Goal: Use online tool/utility: Utilize a website feature to perform a specific function

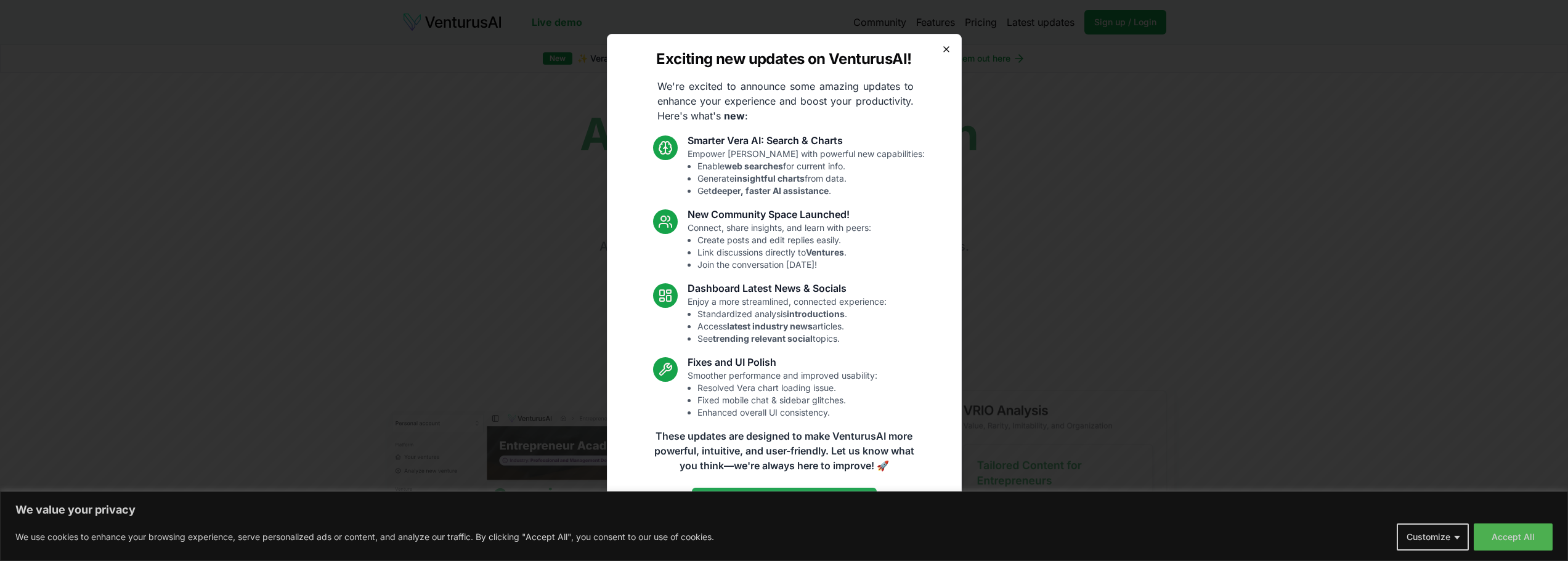
click at [948, 49] on icon "button" at bounding box center [946, 49] width 10 height 10
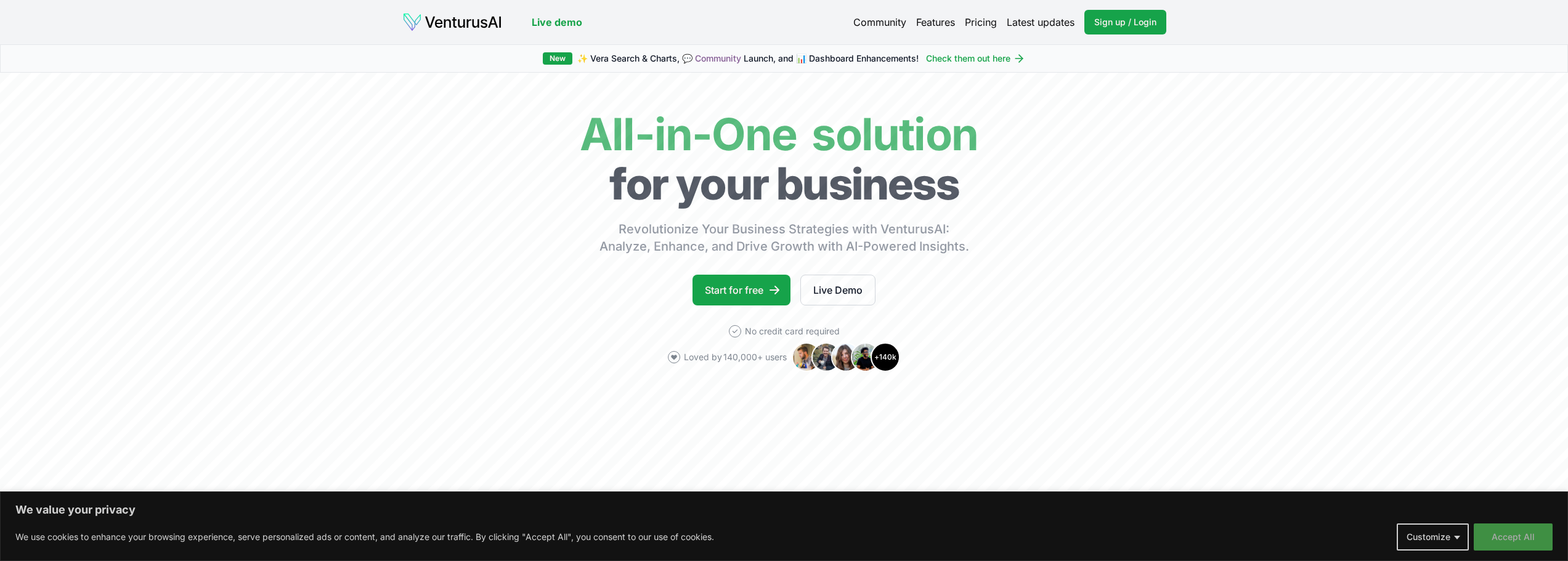
click at [1522, 541] on button "Accept All" at bounding box center [1513, 537] width 79 height 27
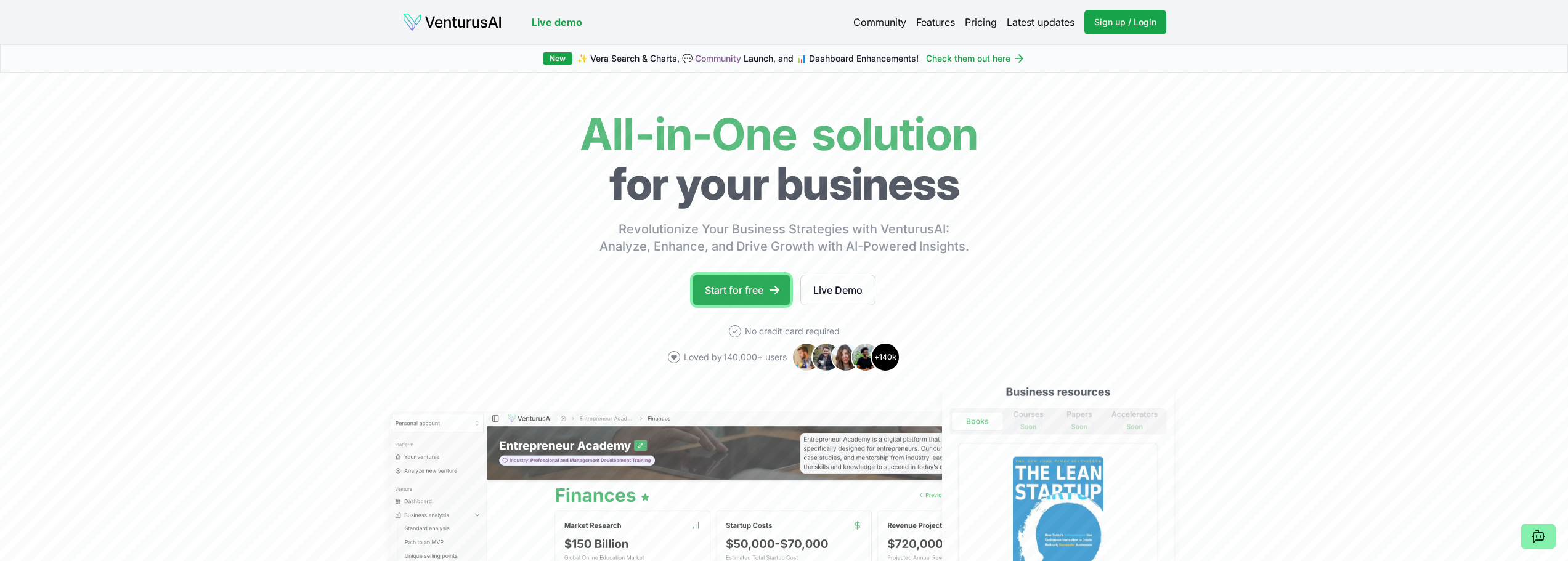
click at [765, 289] on link "Start for free" at bounding box center [742, 291] width 98 height 31
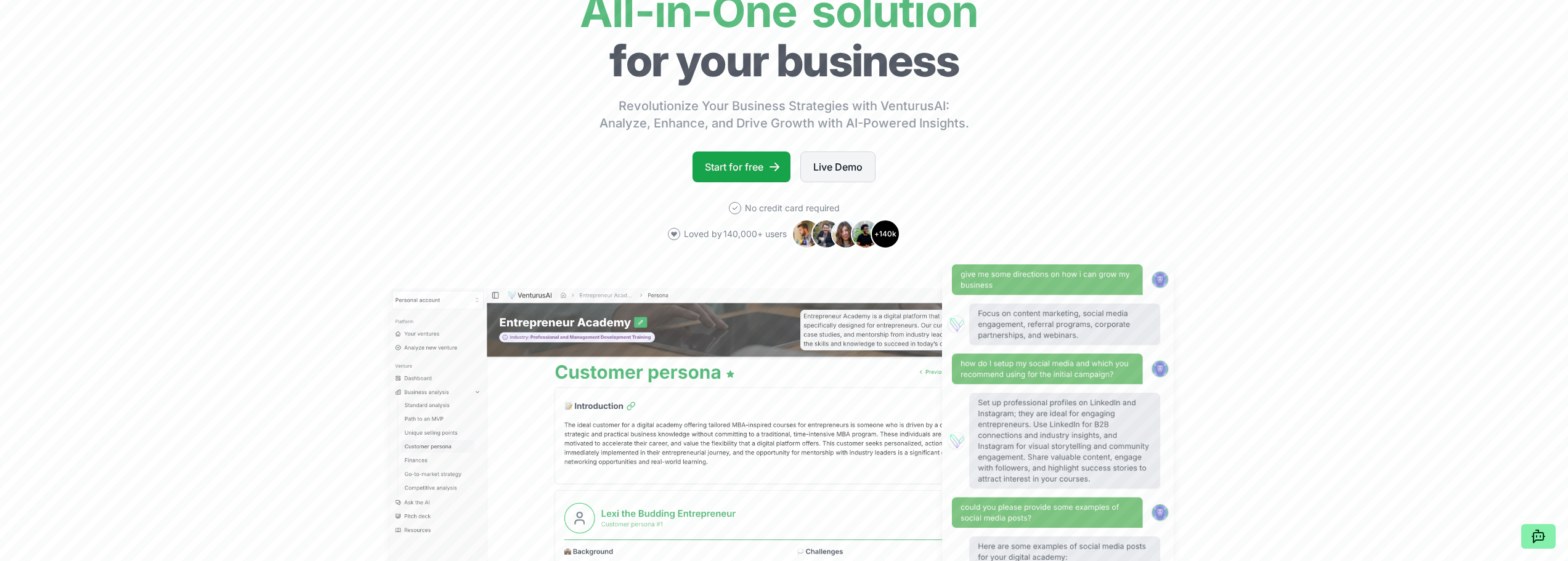
scroll to position [123, 0]
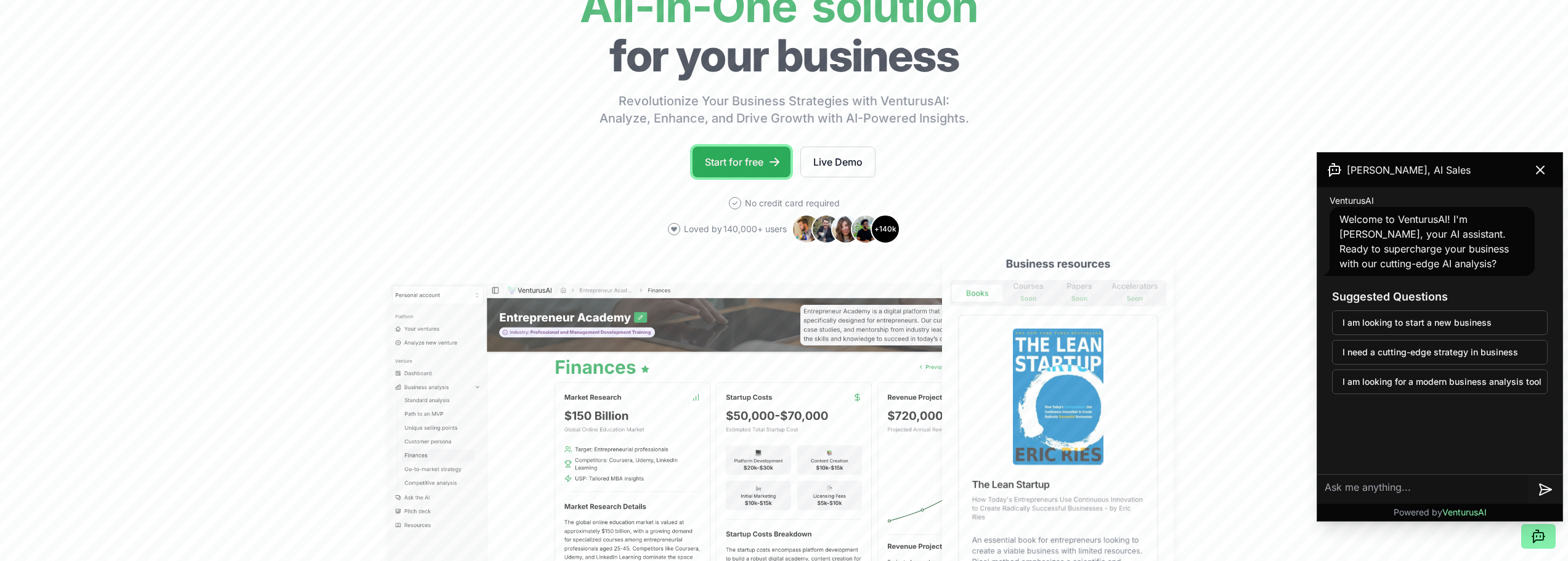
click at [741, 165] on link "Start for free" at bounding box center [742, 162] width 98 height 31
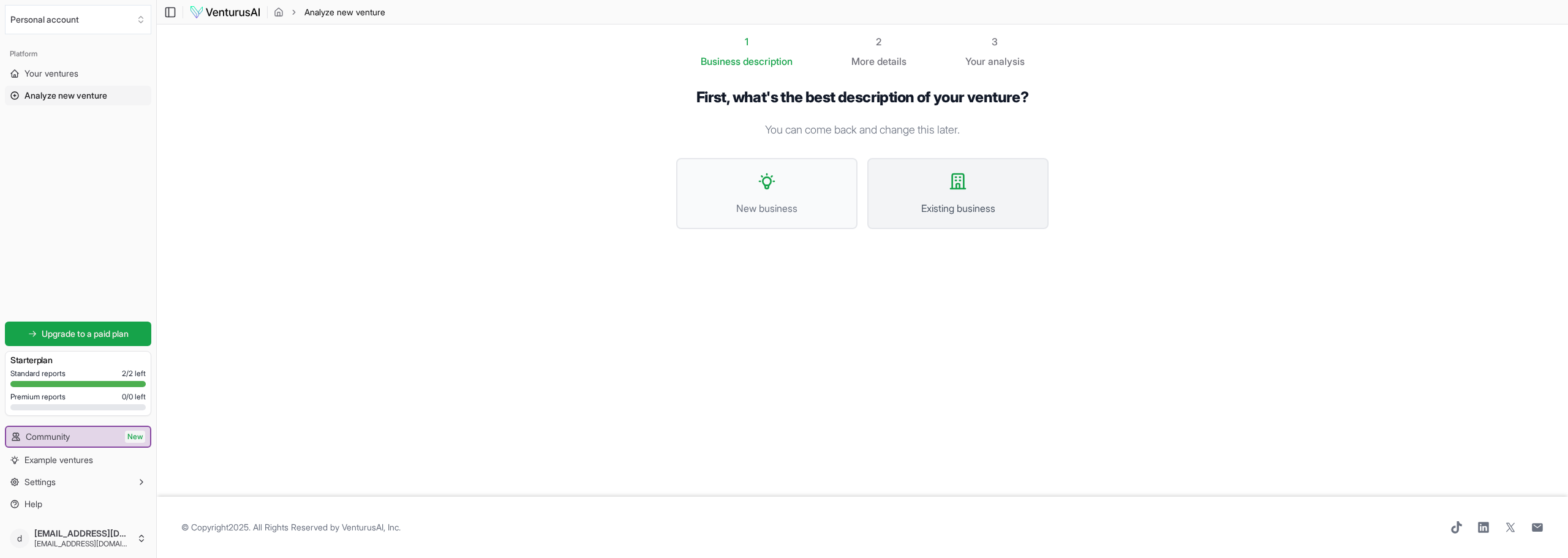
click at [929, 190] on button "Existing business" at bounding box center [959, 193] width 182 height 71
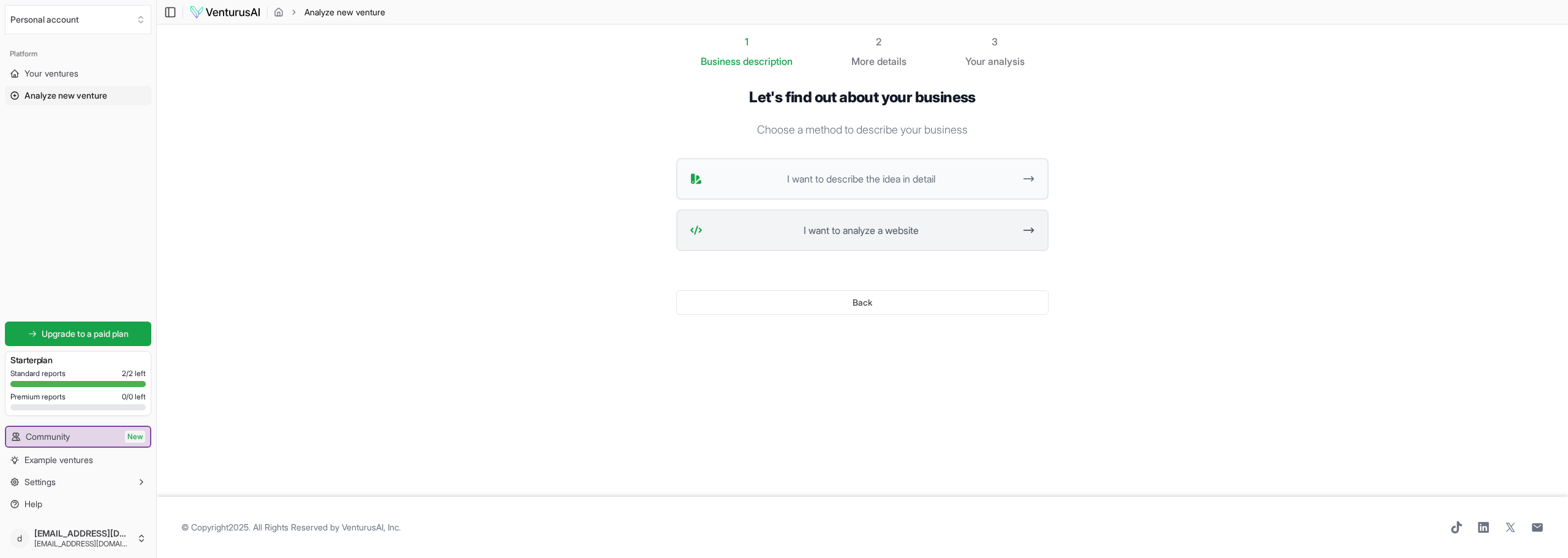
click at [890, 224] on span "I want to analyze a website" at bounding box center [861, 230] width 307 height 14
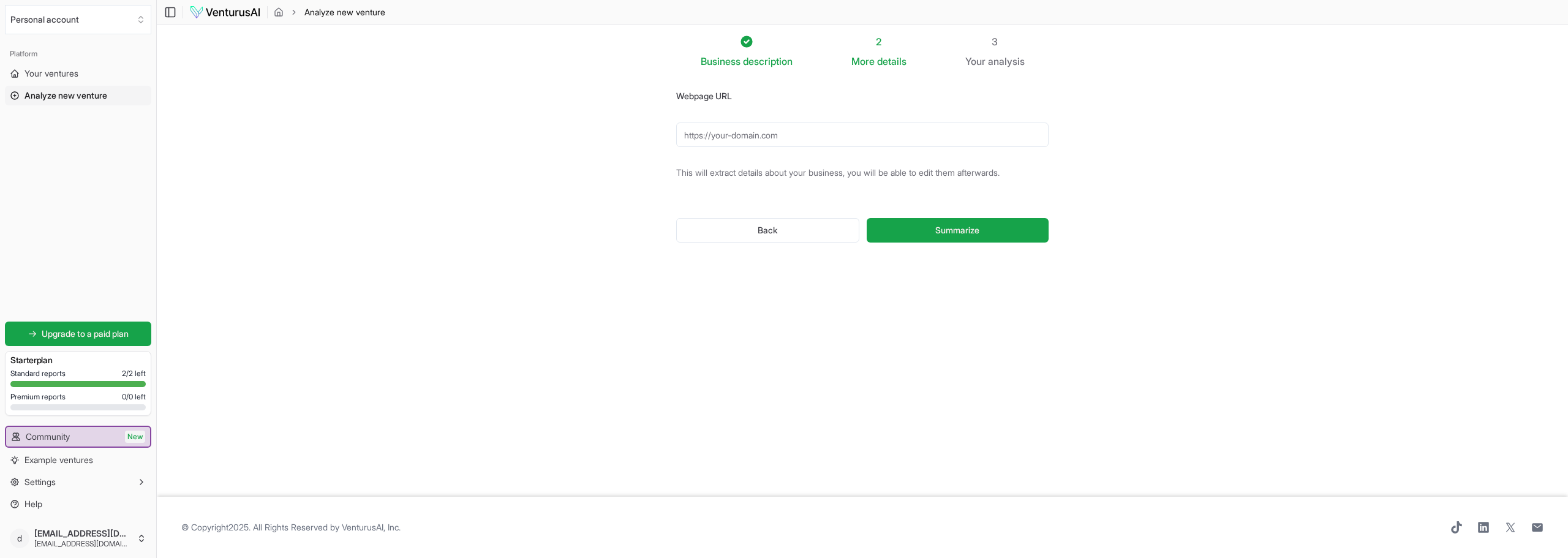
click at [726, 137] on input "Webpage URL" at bounding box center [862, 135] width 372 height 25
paste input "https://momschoiceawards.com/"
type input "https://momschoiceawards.com/"
click at [608, 234] on section "Business description 2 More details 3 Your analysis Webpage URL https://momscho…" at bounding box center [862, 261] width 1411 height 473
click at [981, 236] on button "Summarize" at bounding box center [958, 231] width 182 height 25
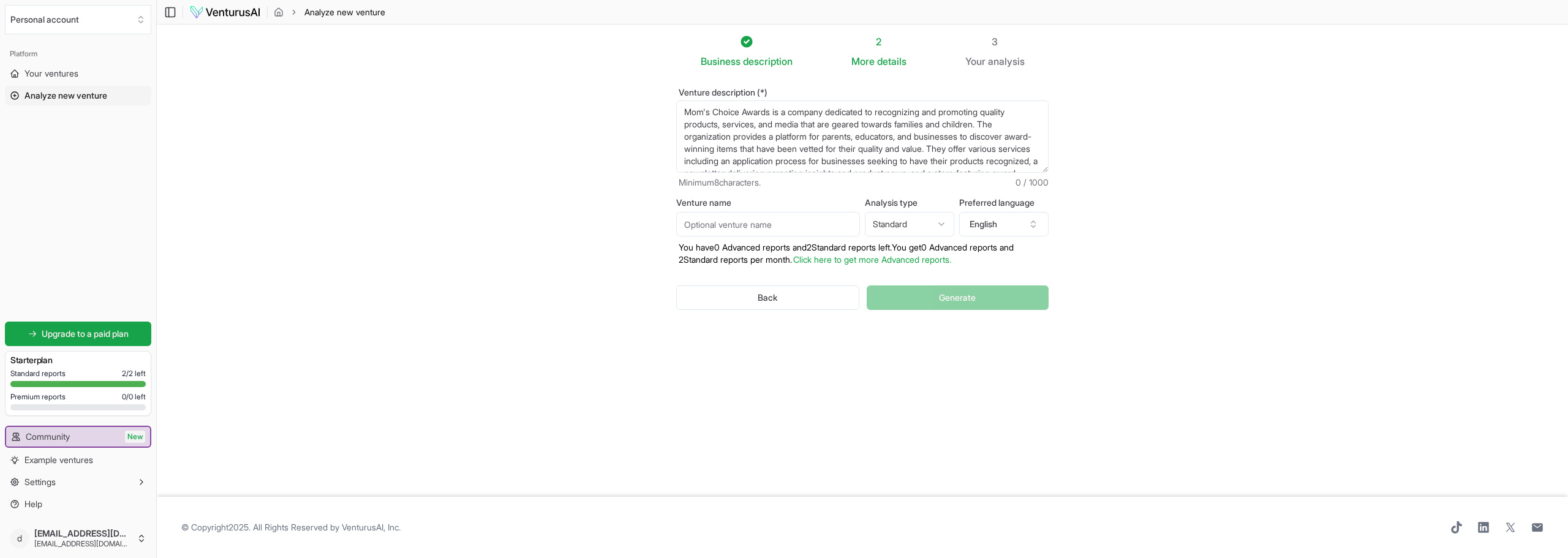
click at [761, 224] on input "Venture name" at bounding box center [768, 225] width 184 height 25
type input "Mom's Choice"
click at [927, 296] on button "Generate" at bounding box center [958, 298] width 182 height 25
